Goal: Find specific page/section: Locate a particular part of the current website

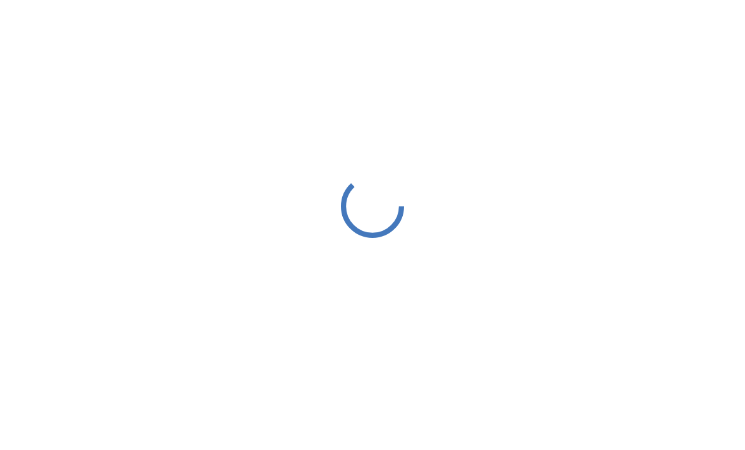
scroll to position [3, 0]
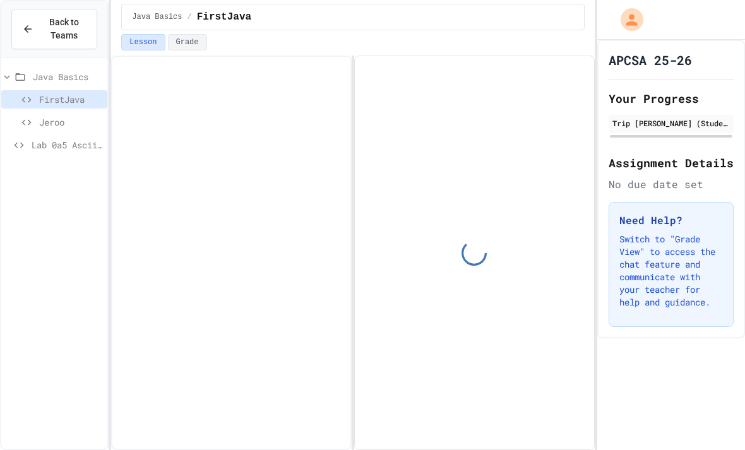
scroll to position [35, 0]
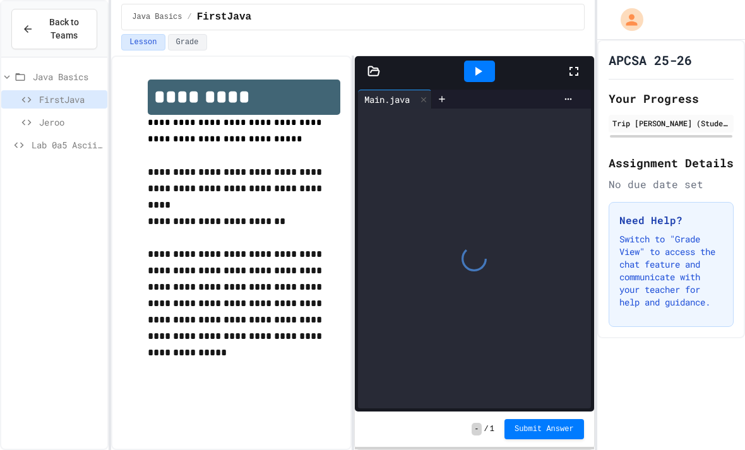
click at [42, 93] on span "FirstJava" at bounding box center [70, 99] width 63 height 13
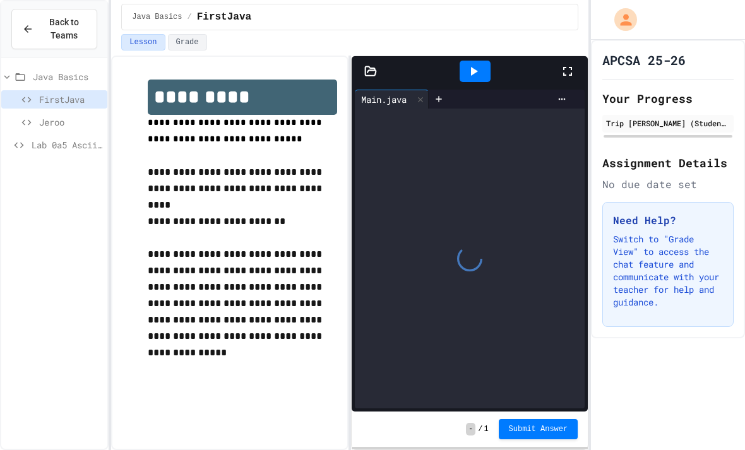
click at [350, 56] on div at bounding box center [349, 253] width 3 height 394
click at [373, 65] on icon at bounding box center [370, 71] width 13 height 13
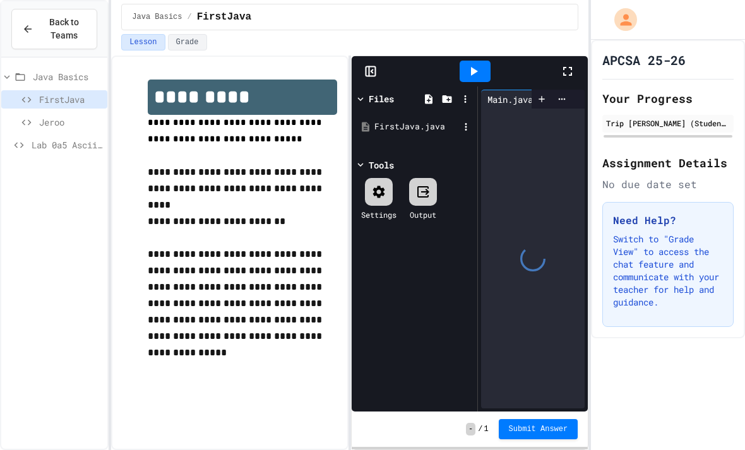
click at [390, 121] on div "FirstJava.java" at bounding box center [416, 127] width 85 height 13
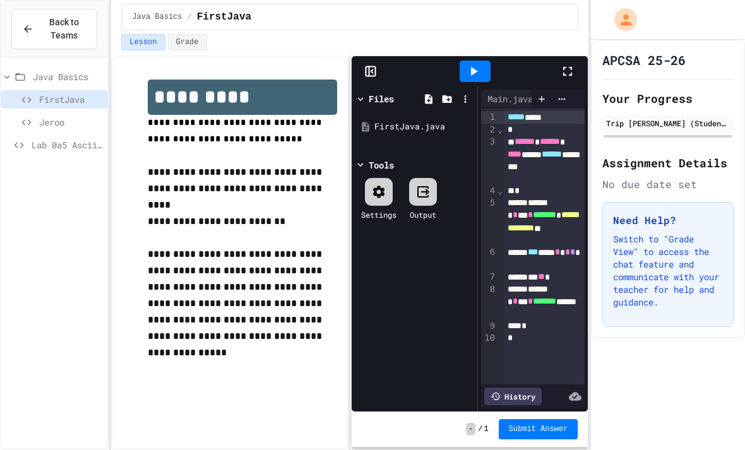
click at [373, 65] on icon at bounding box center [370, 71] width 13 height 13
